Goal: Find specific page/section: Find specific page/section

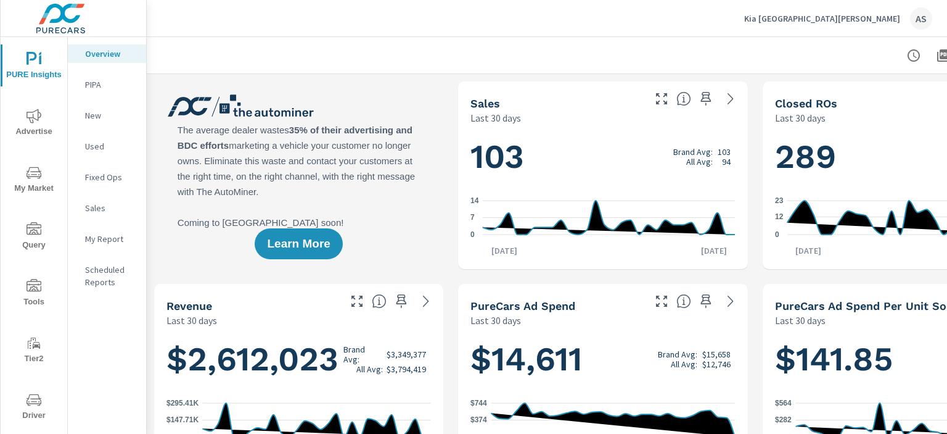
click at [30, 408] on span "Driver" at bounding box center [33, 407] width 59 height 30
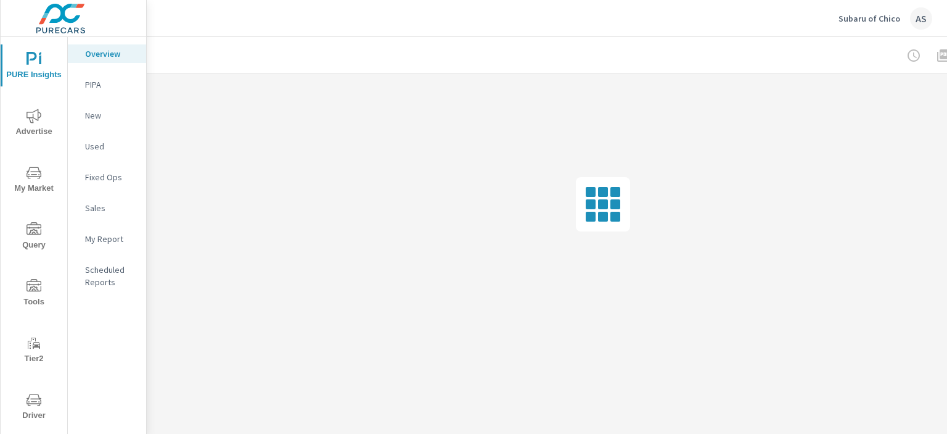
click at [29, 410] on span "Driver" at bounding box center [33, 407] width 59 height 30
